Goal: Transaction & Acquisition: Purchase product/service

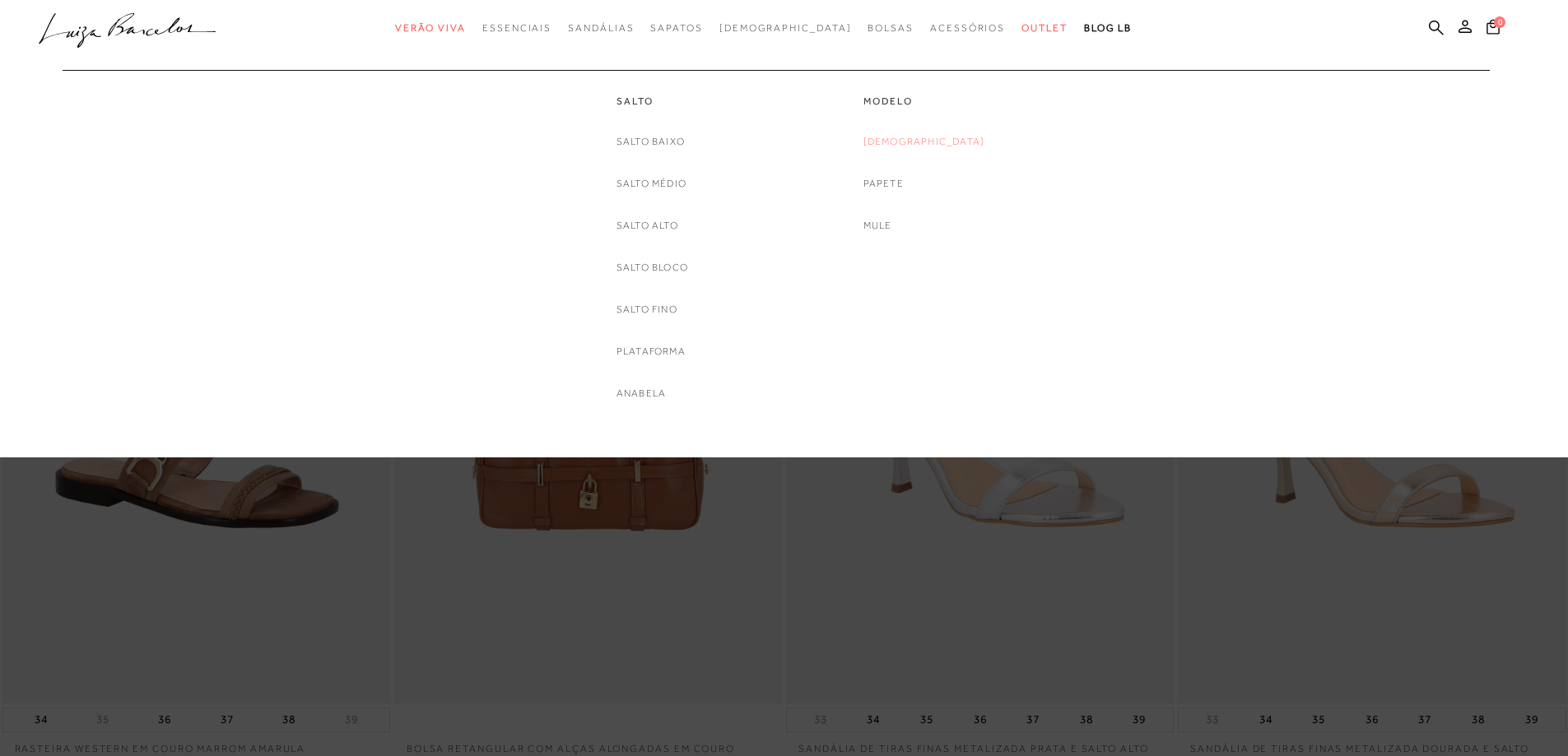
click at [925, 139] on link "[DEMOGRAPHIC_DATA]" at bounding box center [924, 142] width 122 height 18
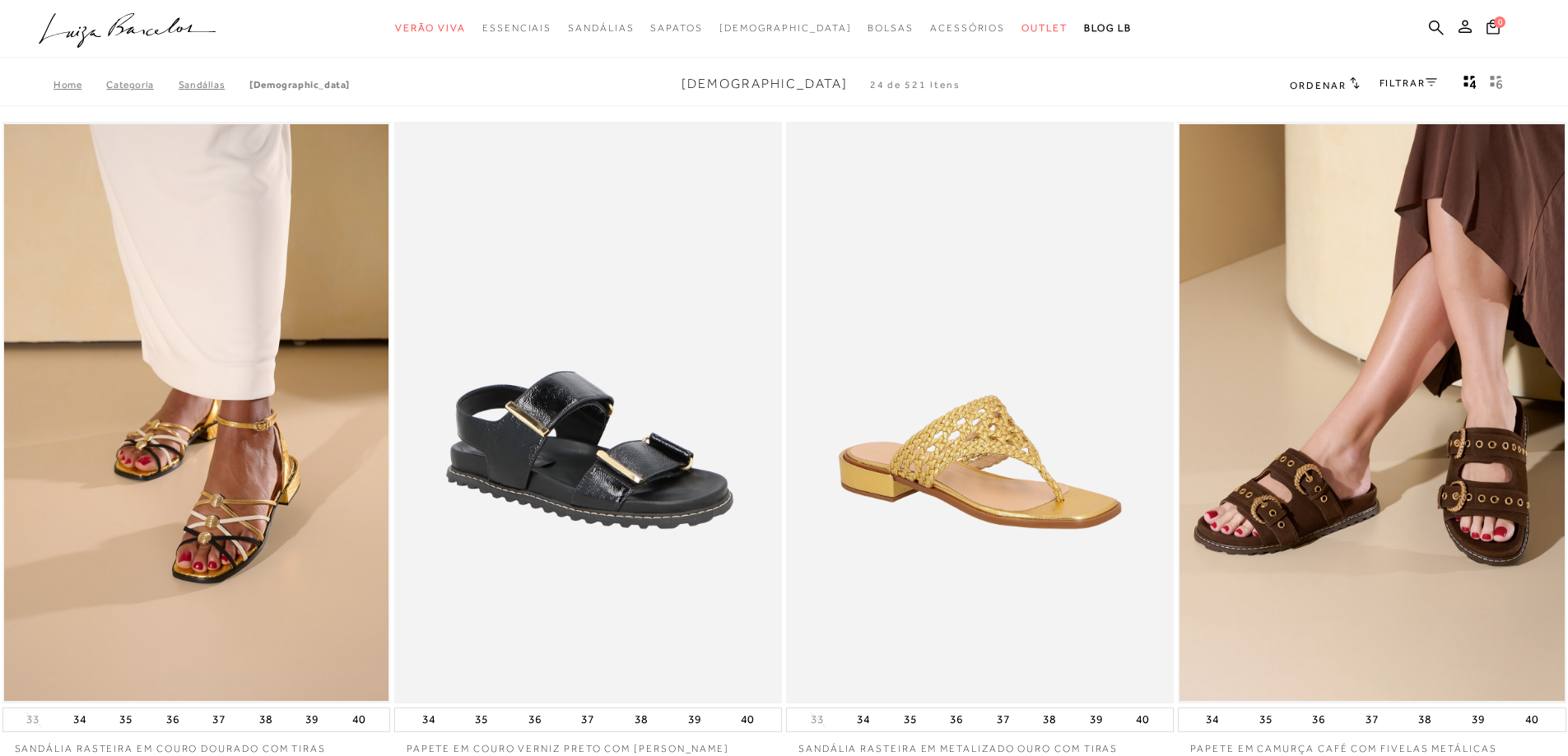
click at [1399, 87] on link "FILTRAR" at bounding box center [1409, 83] width 58 height 12
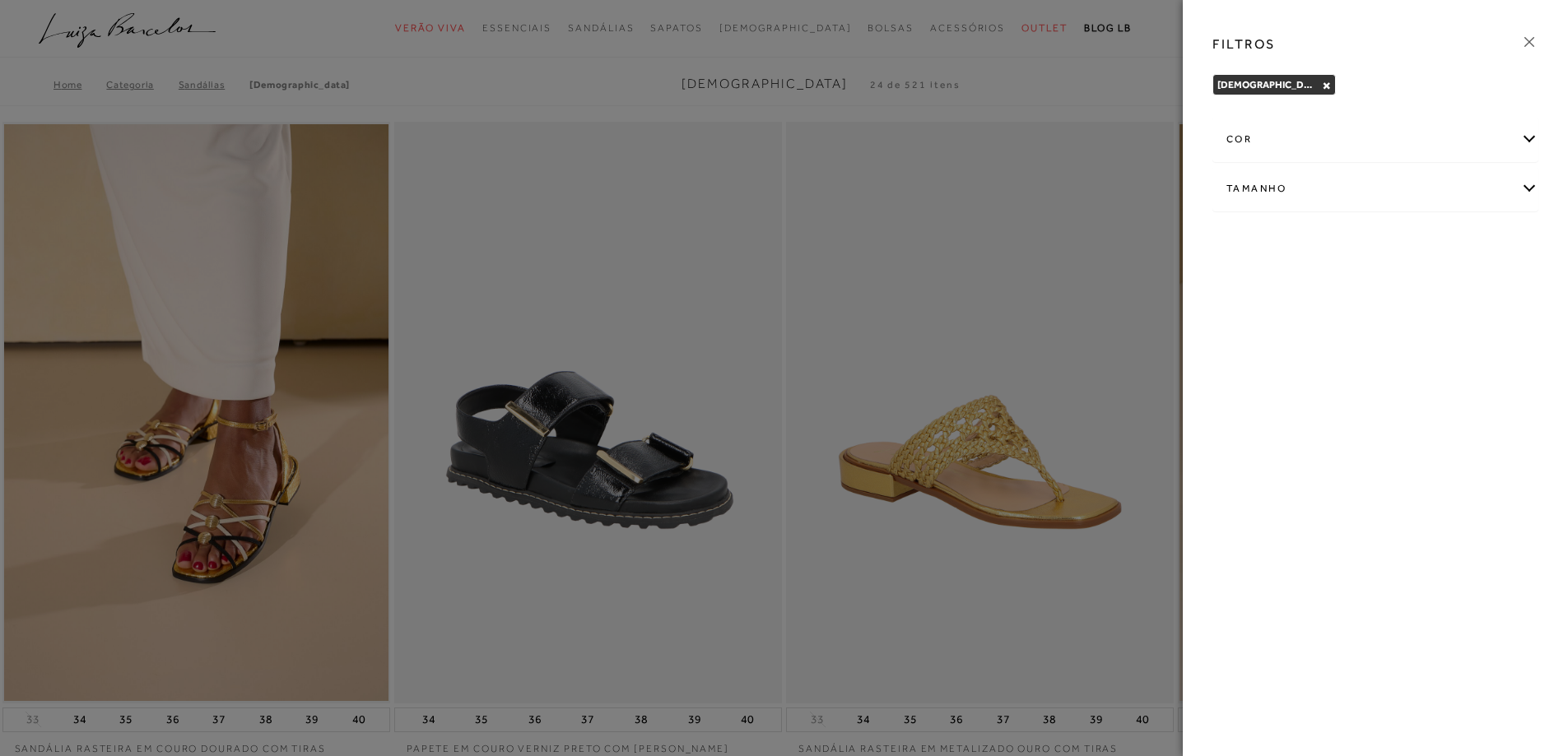
click at [1252, 140] on div "cor" at bounding box center [1375, 139] width 324 height 43
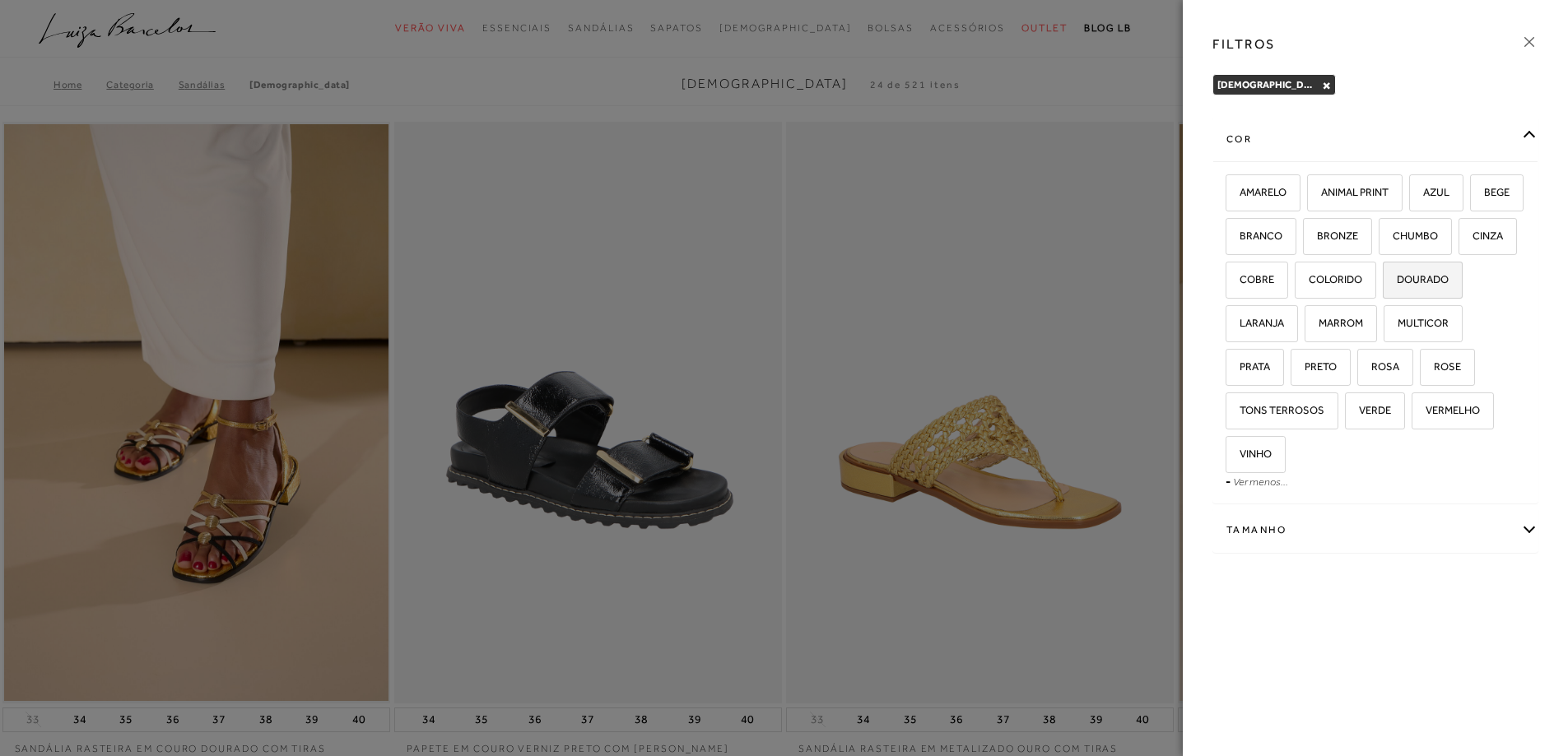
click at [1384, 298] on label "DOURADO" at bounding box center [1424, 280] width 78 height 35
click at [1381, 290] on input "DOURADO" at bounding box center [1389, 282] width 17 height 17
checkbox input "true"
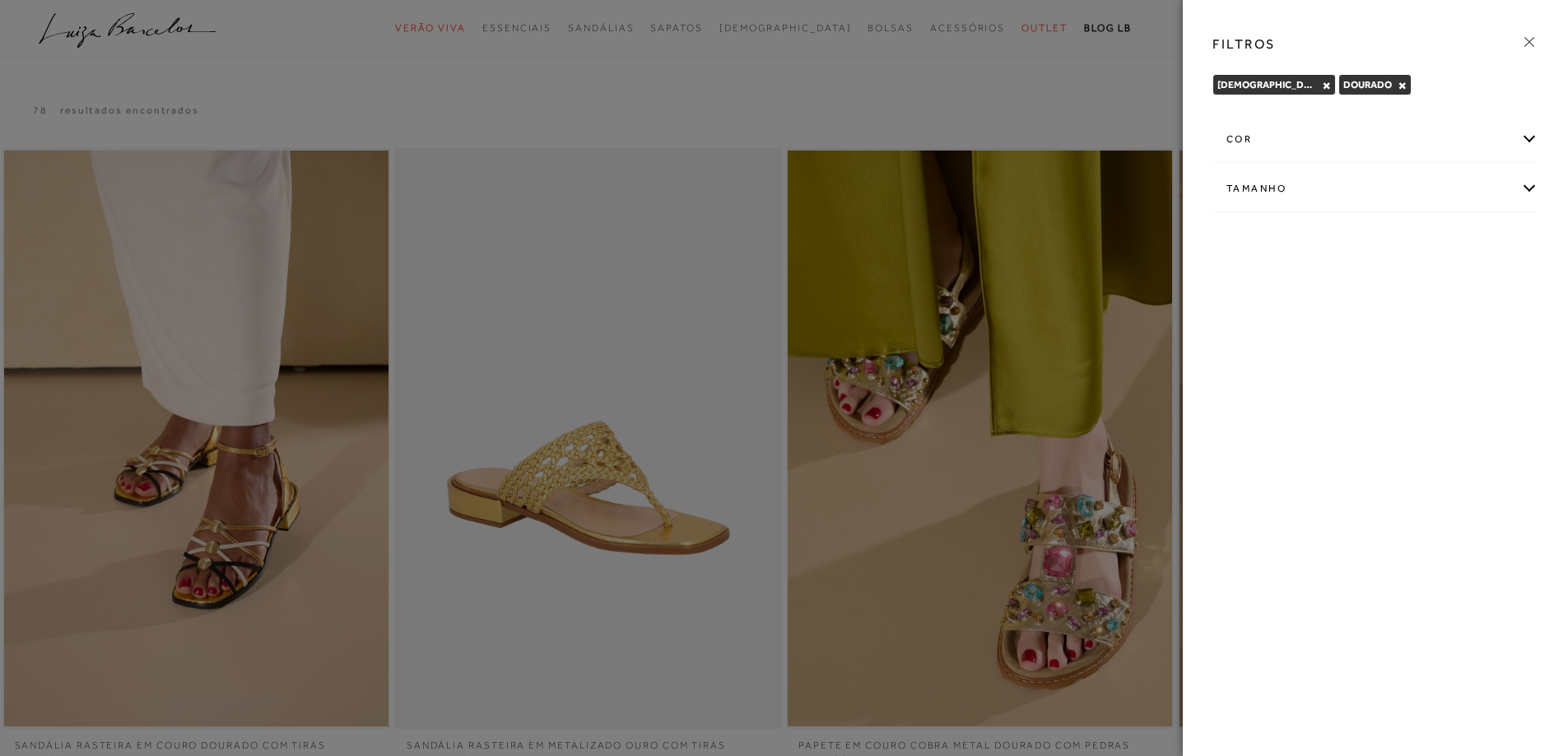
click at [1151, 30] on div at bounding box center [784, 378] width 1568 height 756
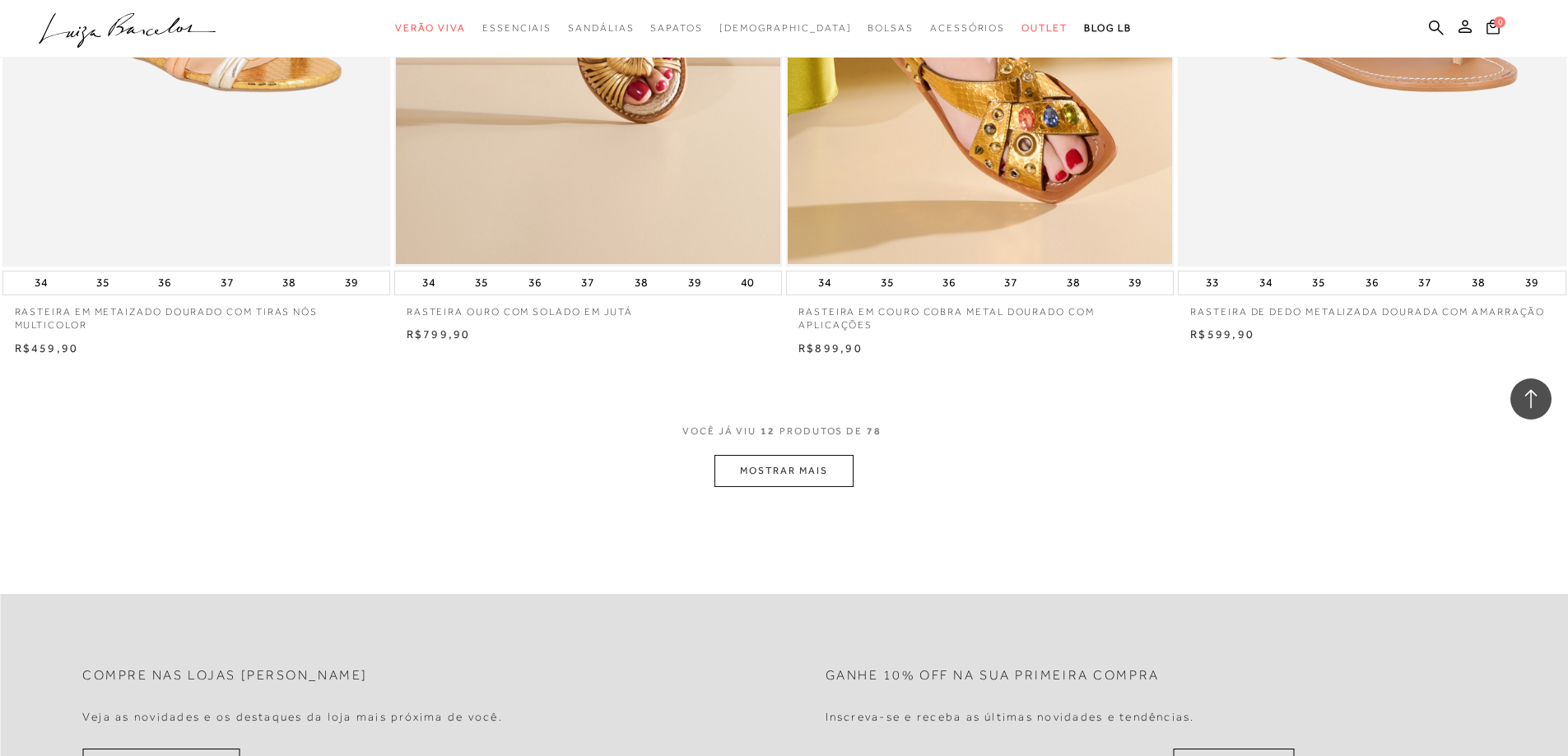
scroll to position [1893, 0]
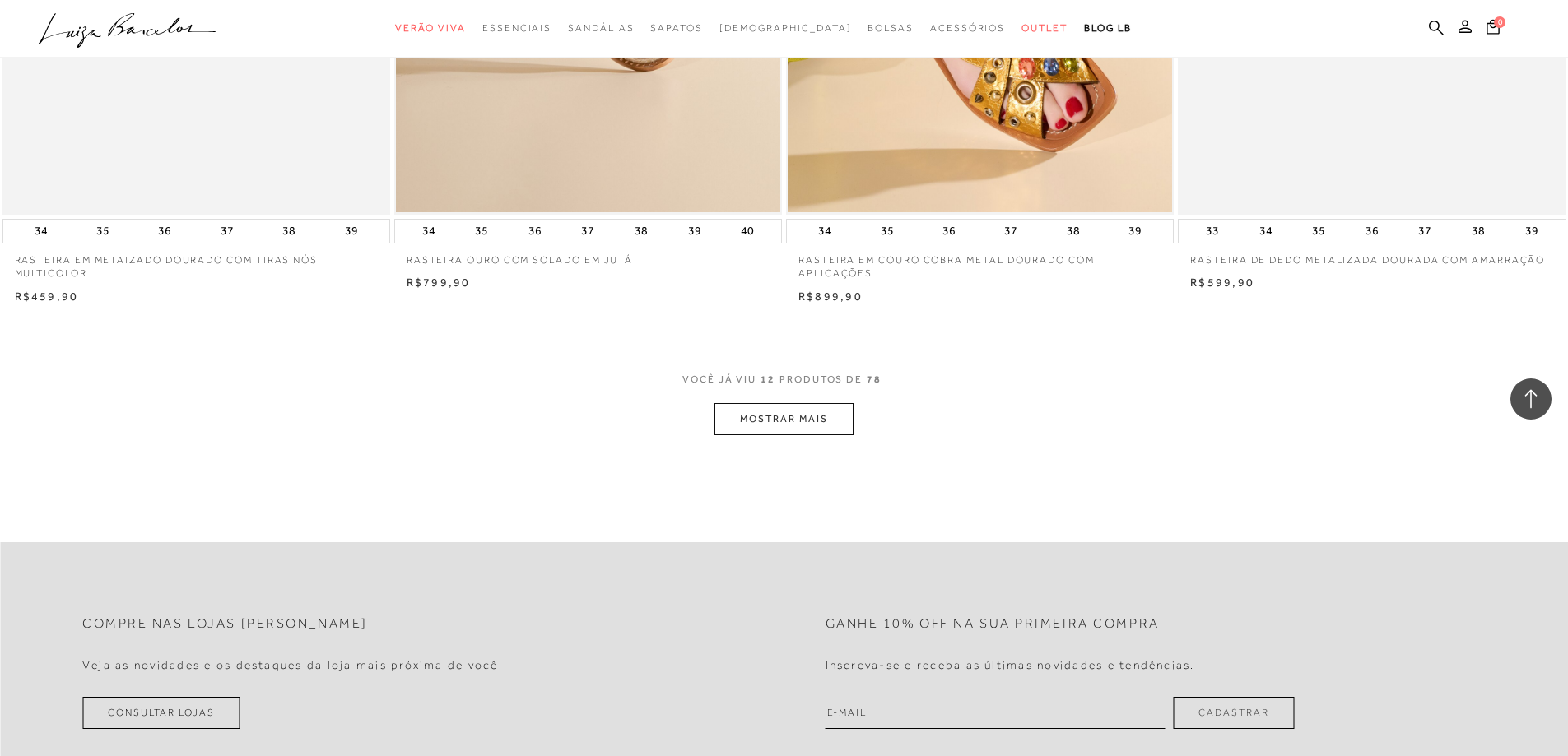
click at [765, 421] on button "MOSTRAR MAIS" at bounding box center [784, 419] width 139 height 32
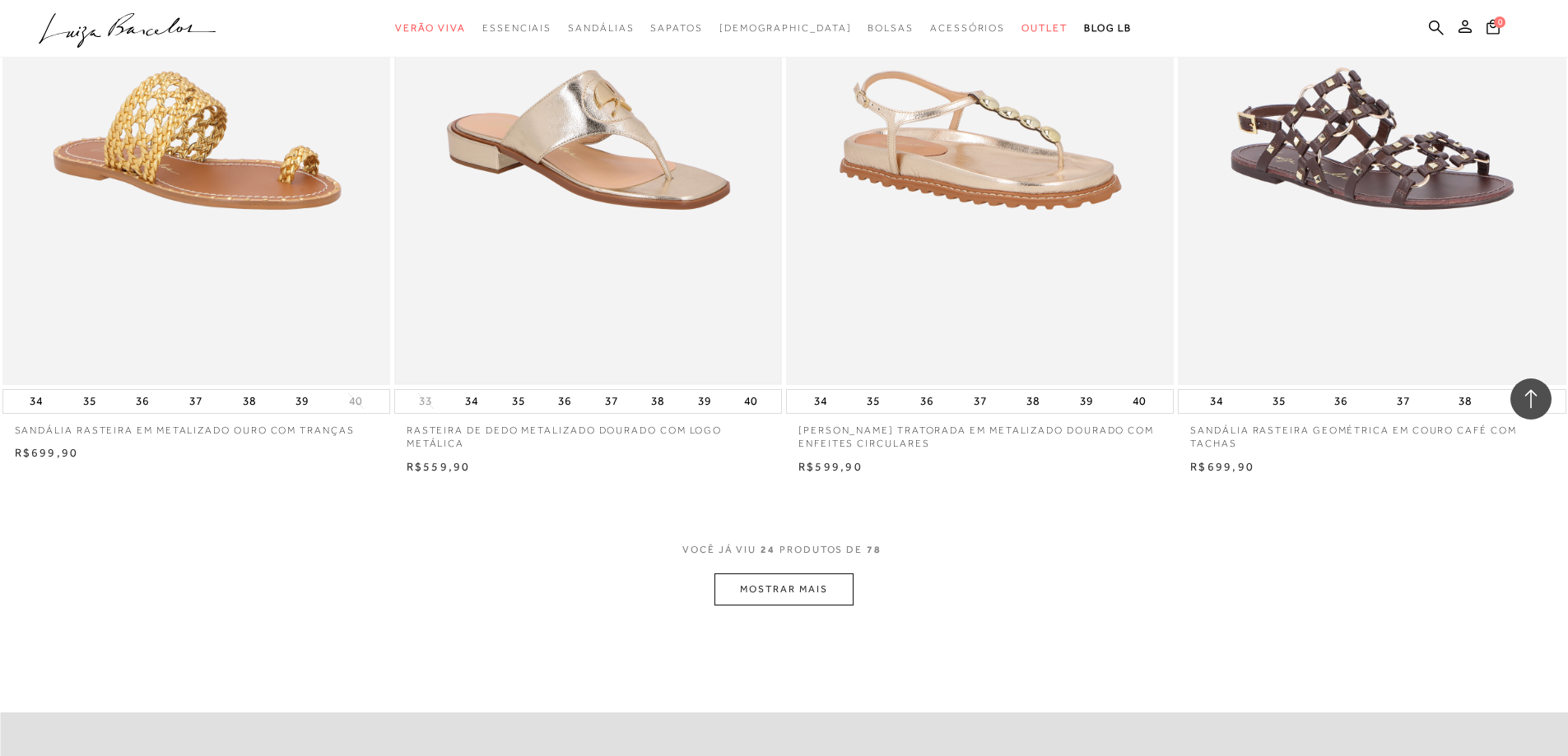
scroll to position [4032, 0]
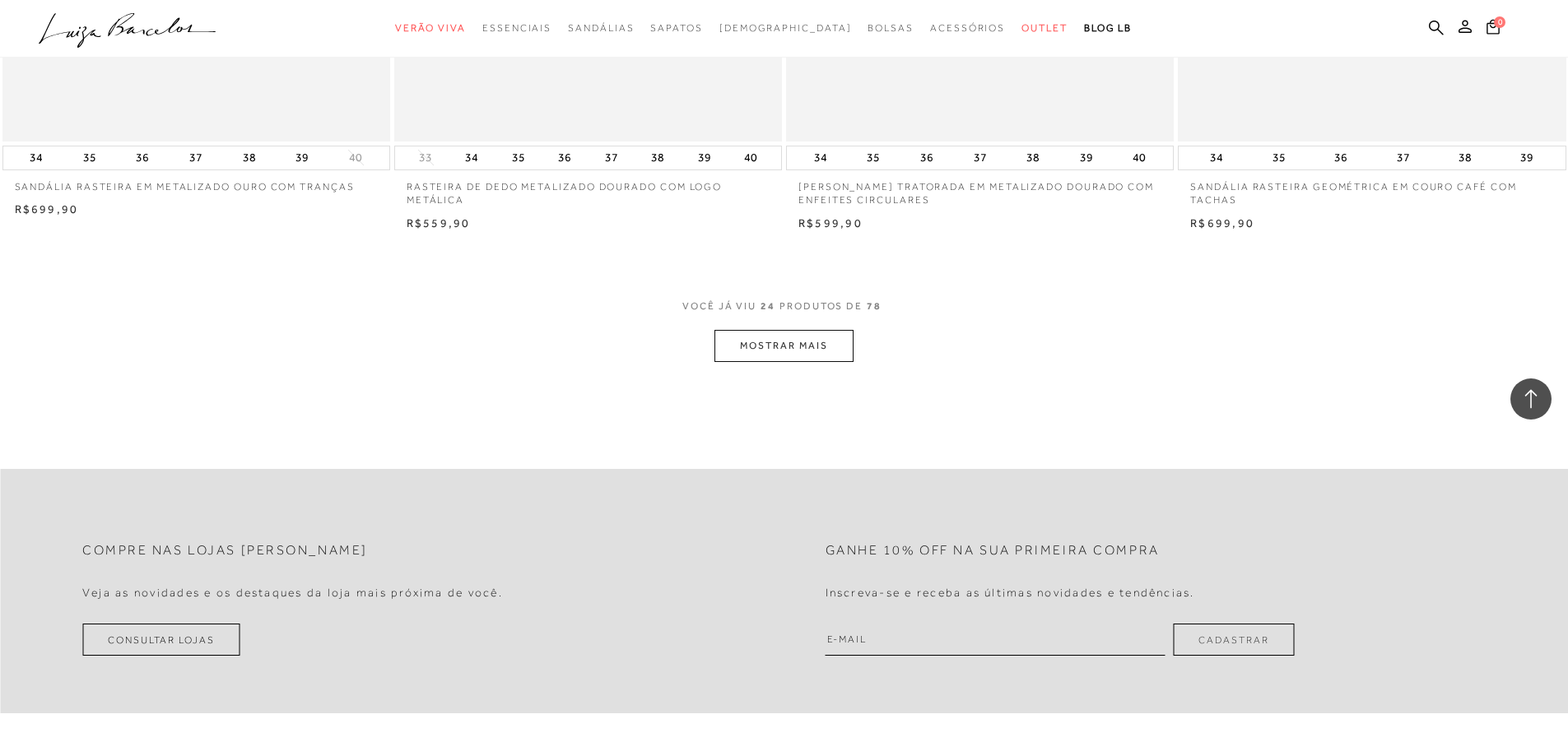
click at [778, 345] on button "MOSTRAR MAIS" at bounding box center [784, 345] width 139 height 32
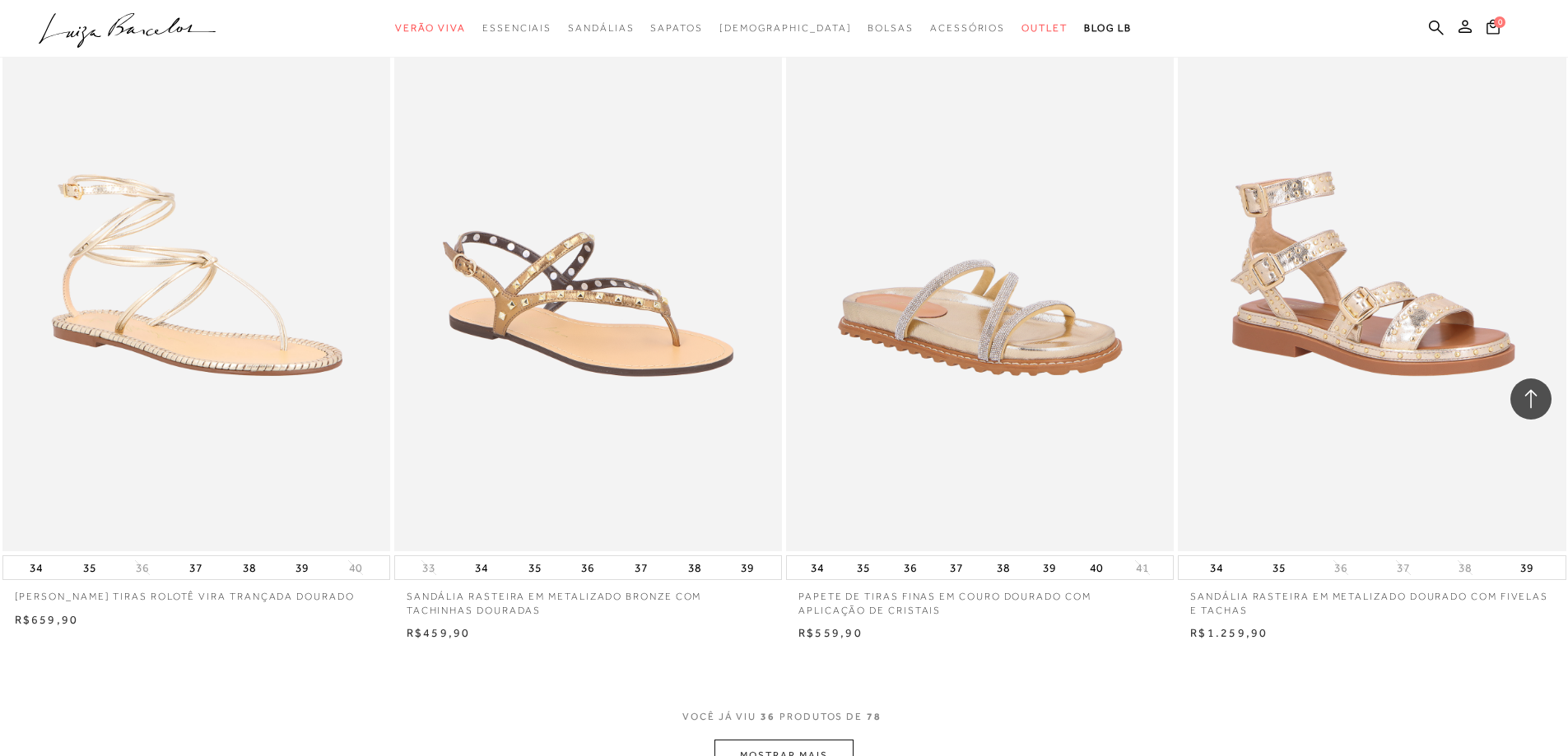
scroll to position [6006, 0]
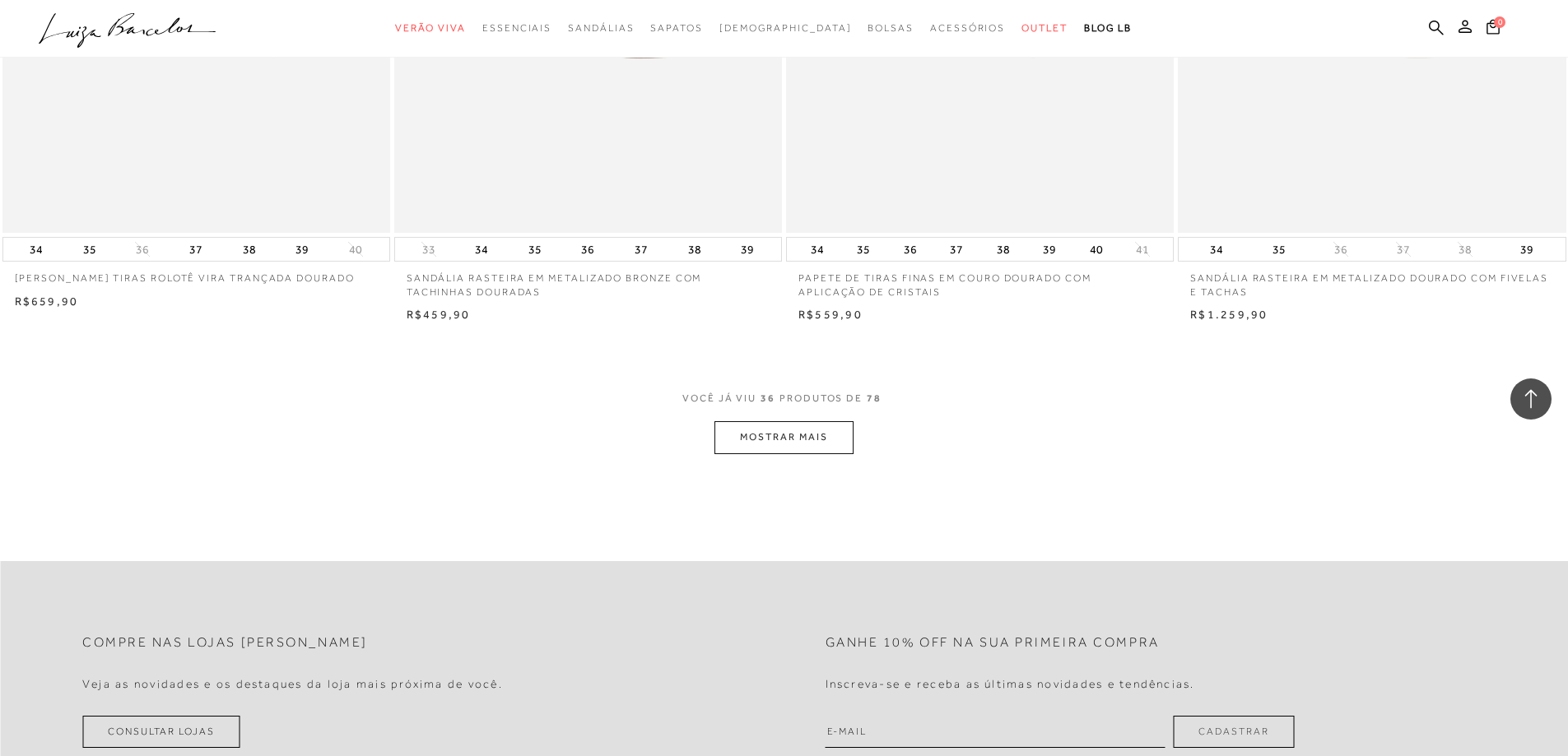
click at [795, 438] on button "MOSTRAR MAIS" at bounding box center [784, 437] width 139 height 32
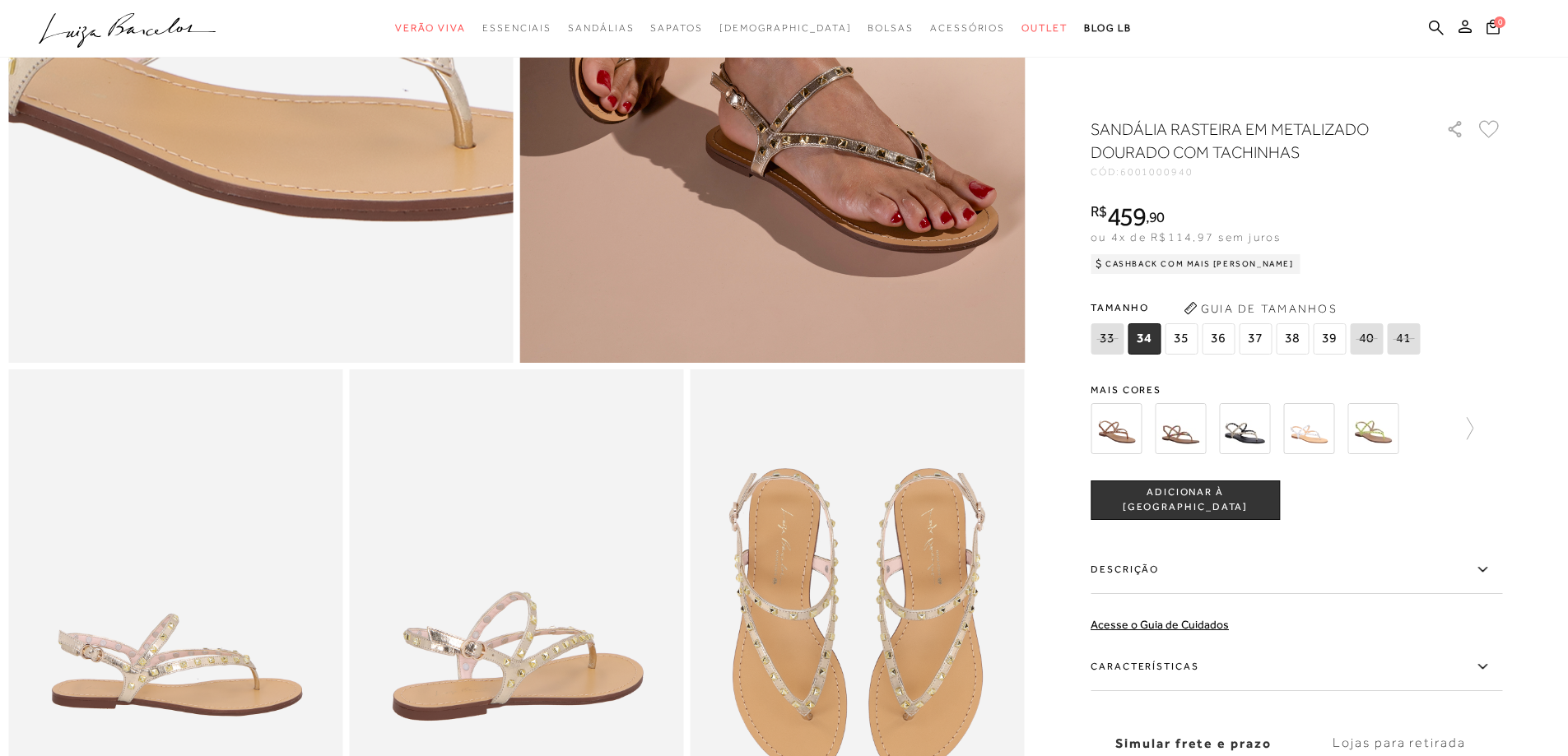
scroll to position [740, 0]
